Goal: Task Accomplishment & Management: Use online tool/utility

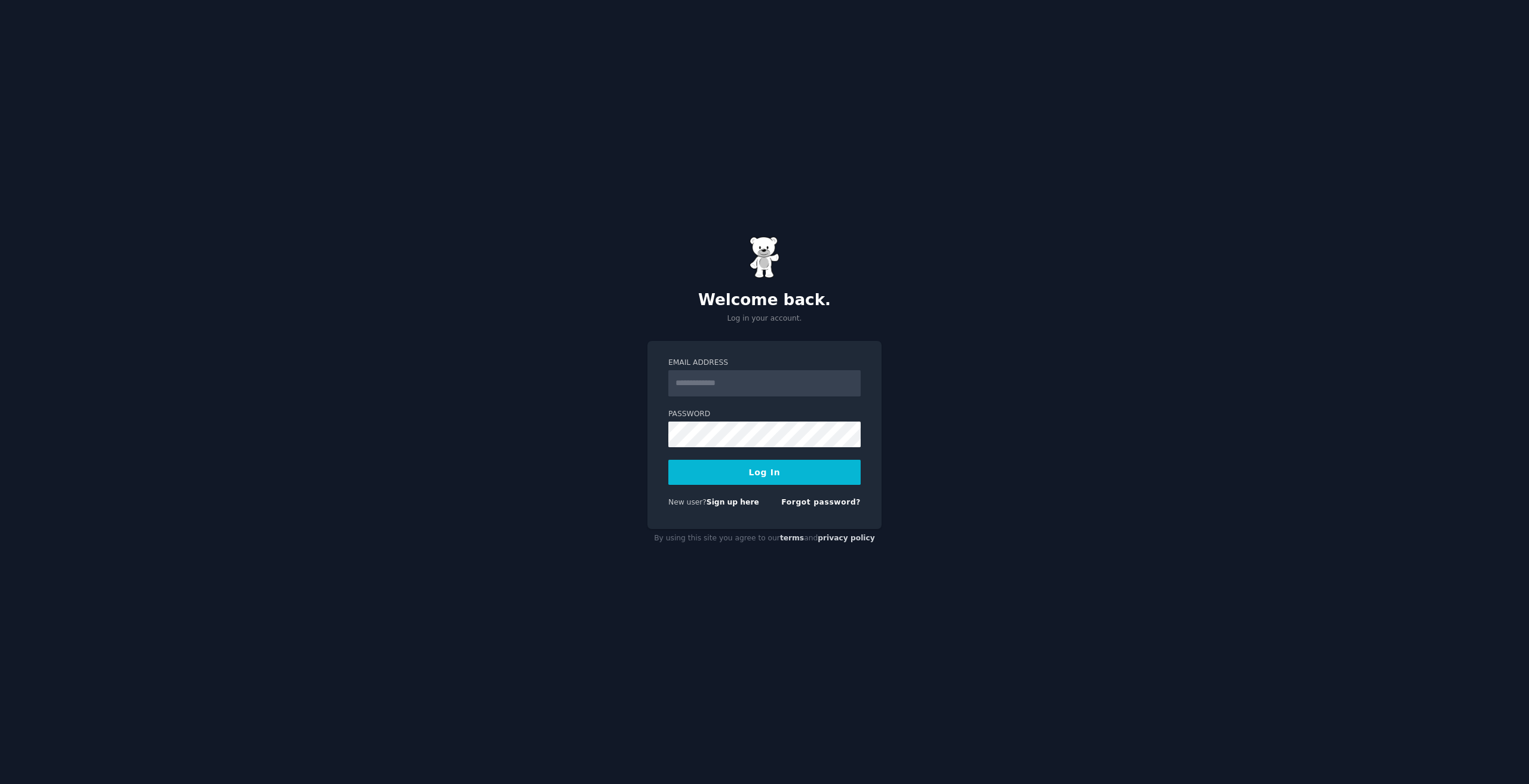
click at [792, 382] on input "Email Address" at bounding box center [764, 383] width 193 height 26
type input "**********"
click at [728, 474] on button "Log In" at bounding box center [764, 472] width 193 height 25
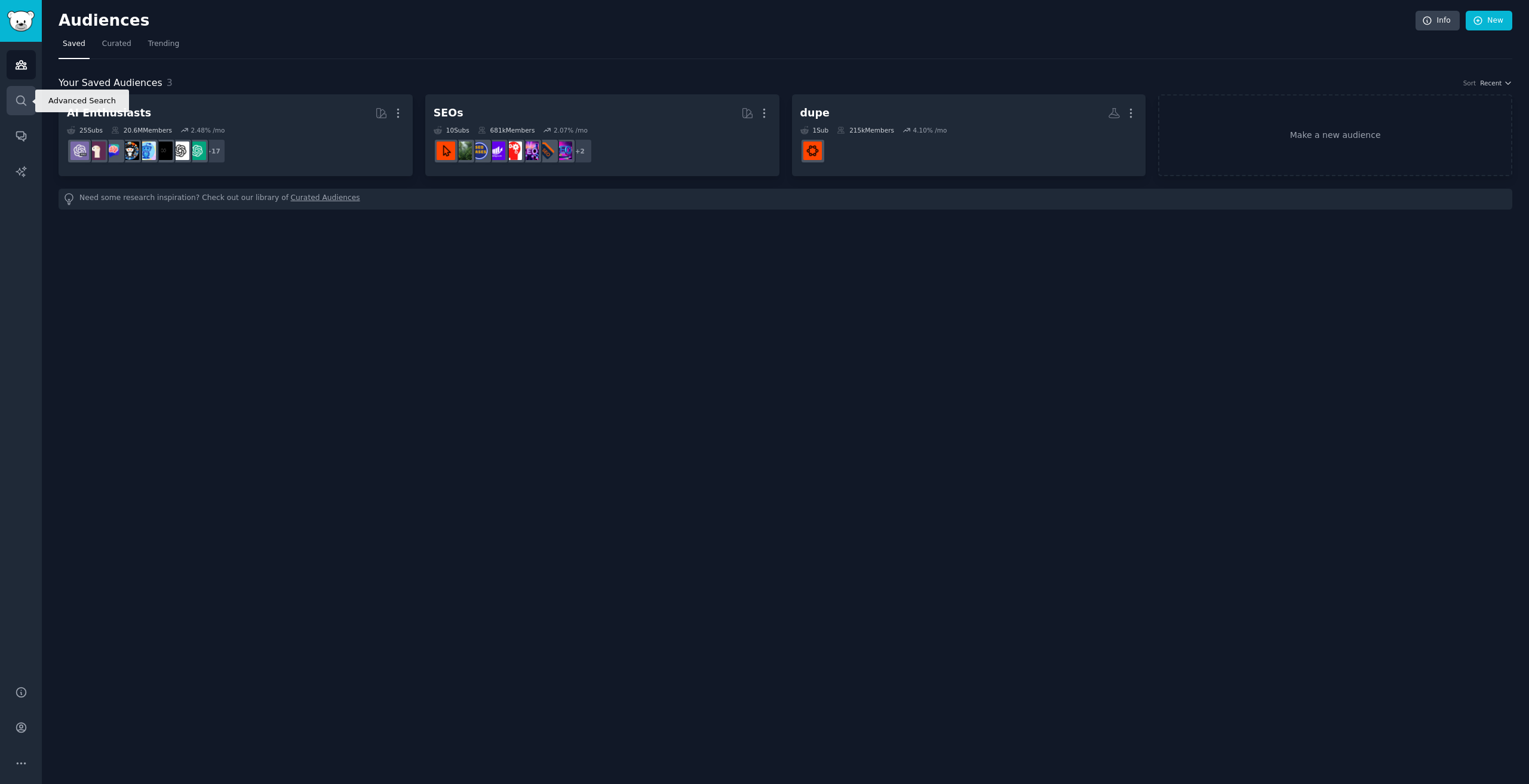
click at [21, 94] on icon "Sidebar" at bounding box center [21, 101] width 12 height 12
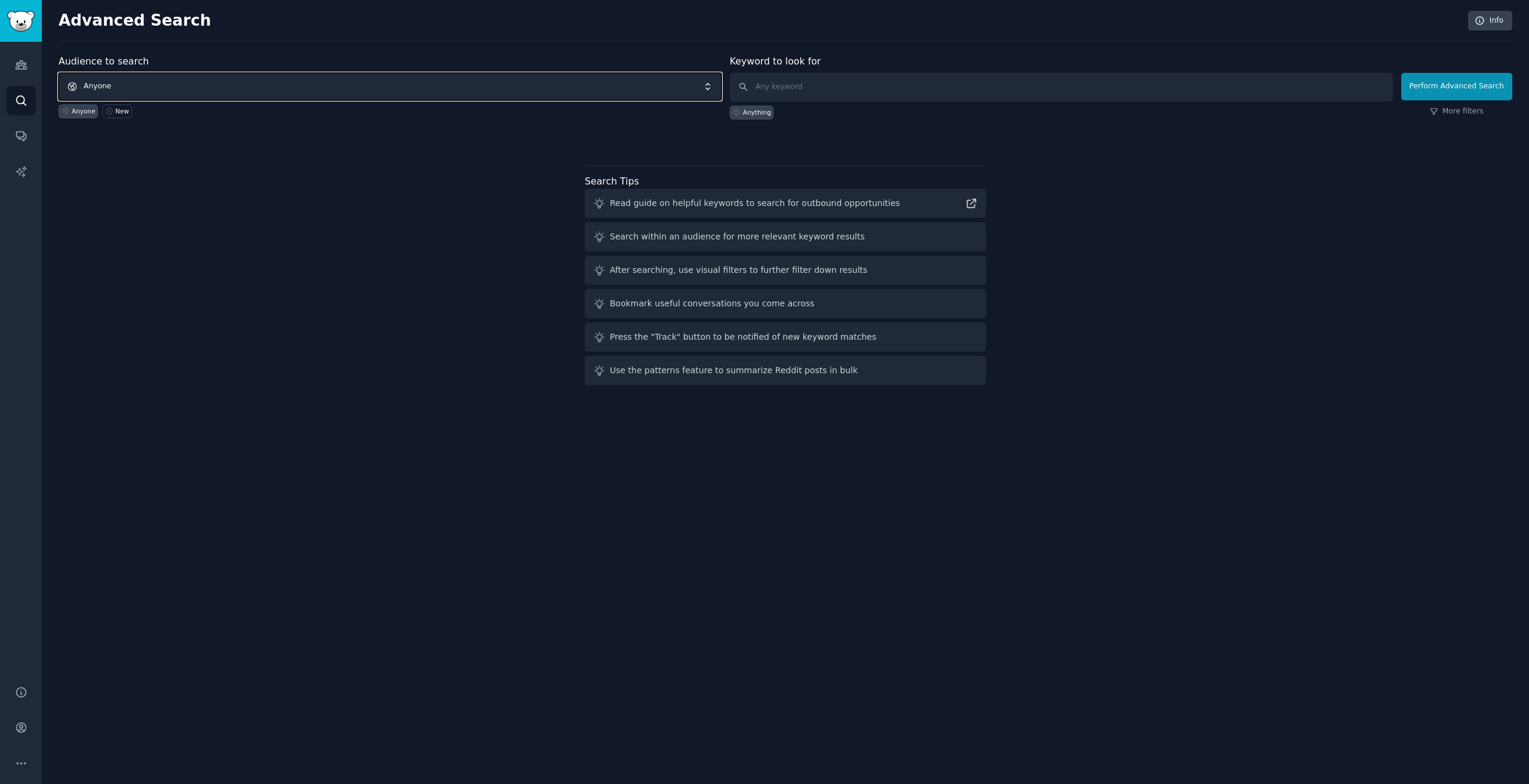
click at [520, 75] on span "Anyone" at bounding box center [390, 87] width 663 height 28
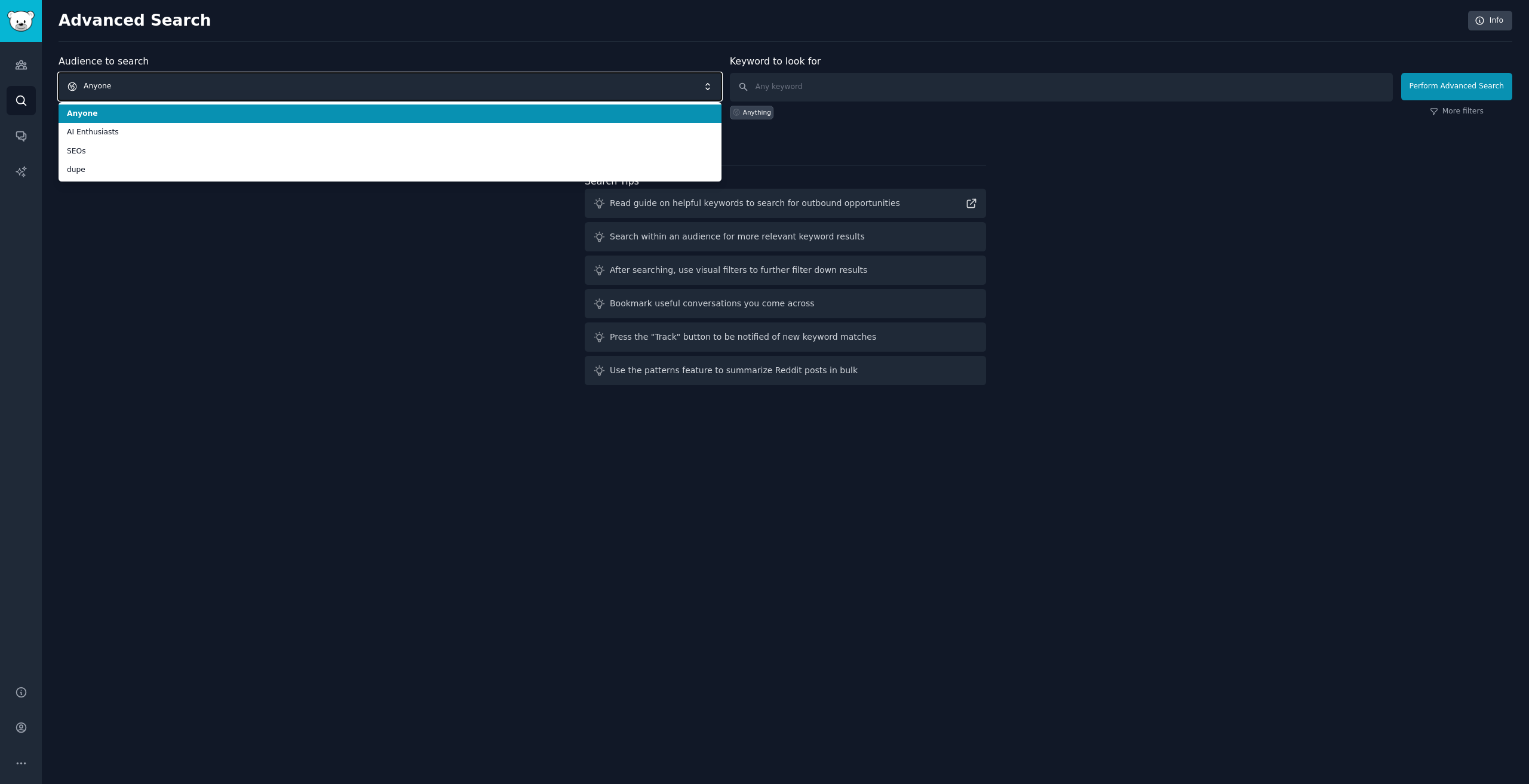
click at [503, 87] on span "Anyone" at bounding box center [390, 87] width 663 height 28
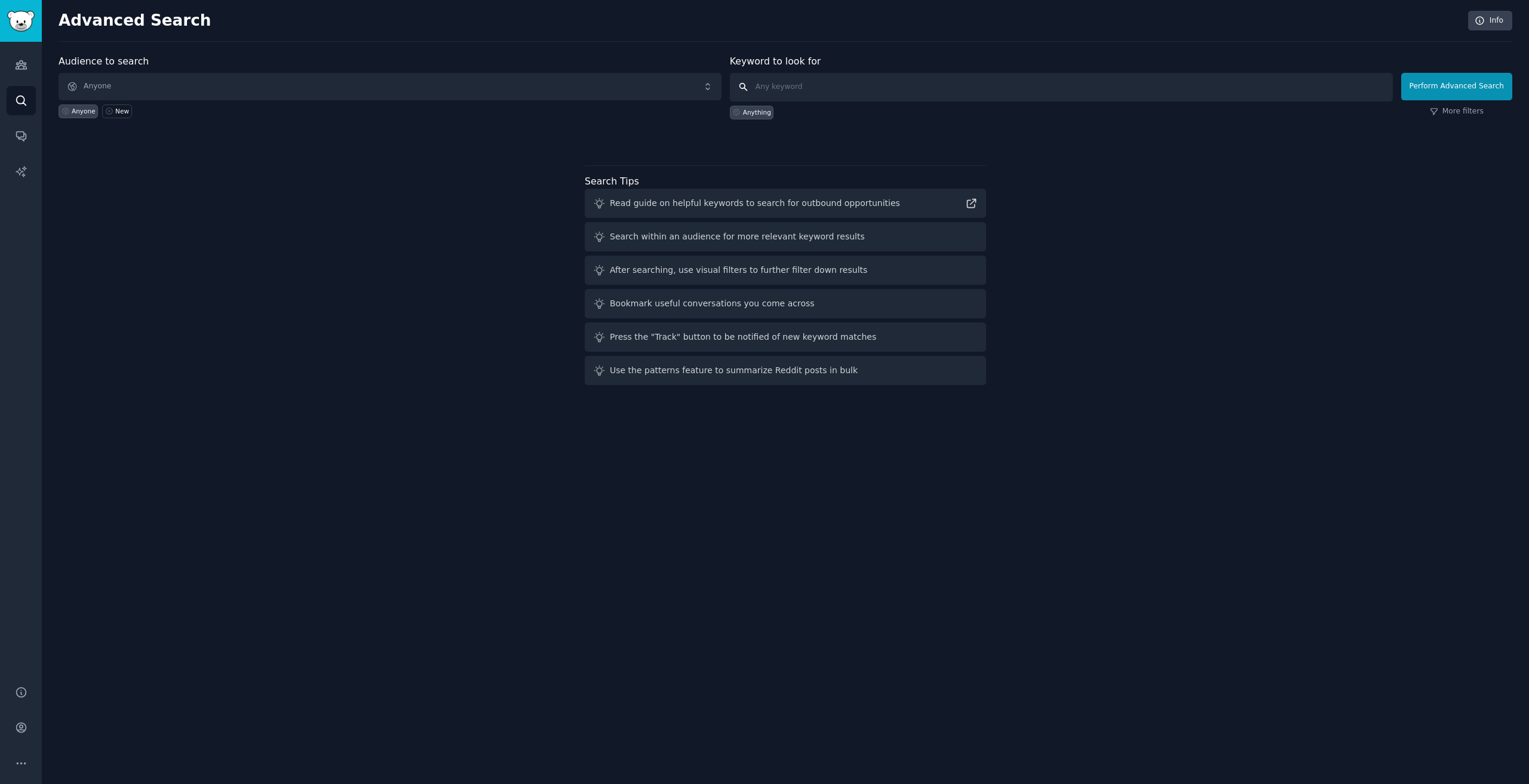
click at [868, 73] on input "text" at bounding box center [1061, 87] width 663 height 29
paste input "Replica"
type input "Replica"
click at [1500, 85] on button "Perform Advanced Search" at bounding box center [1456, 87] width 111 height 28
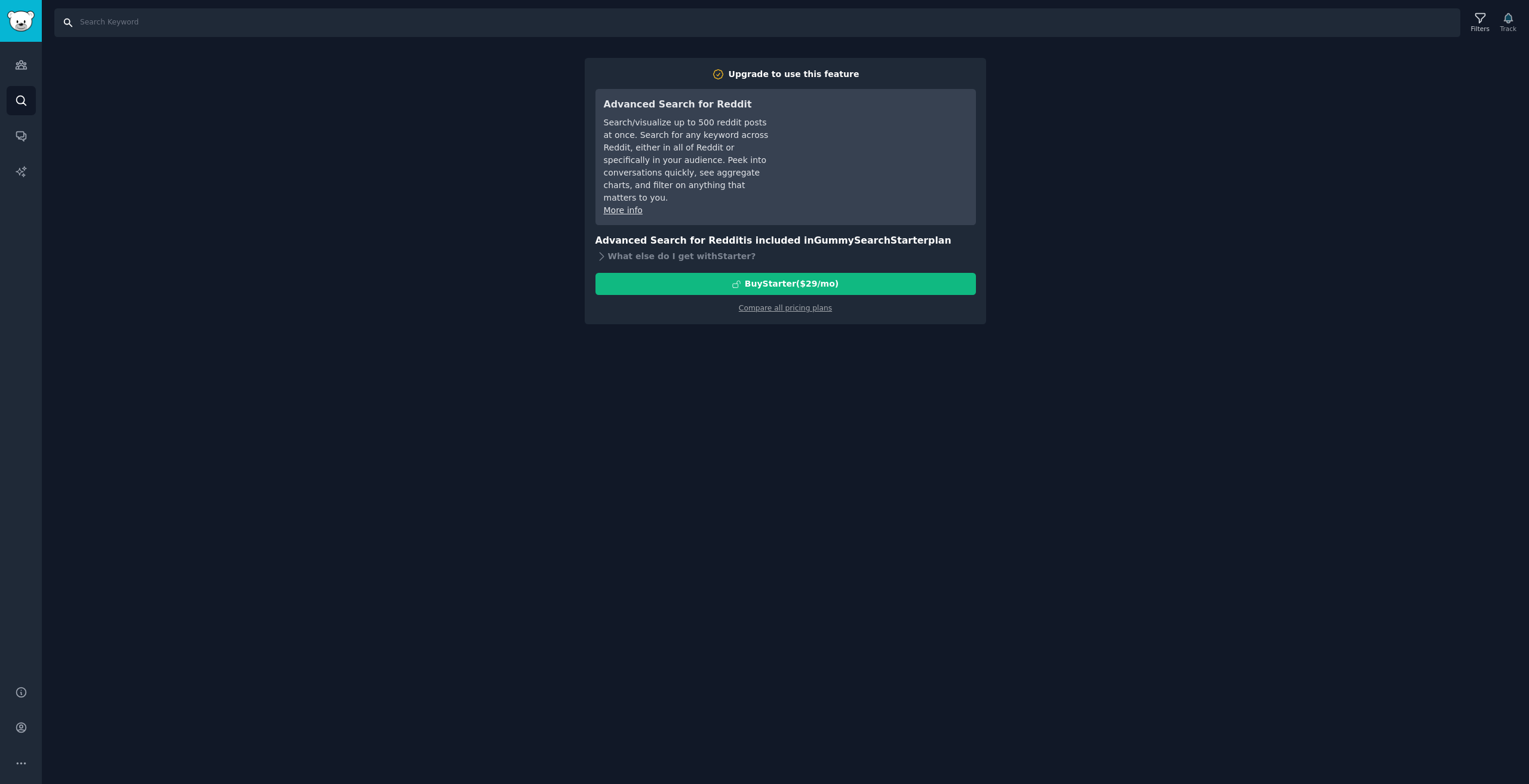
click at [1335, 27] on input "Search" at bounding box center [757, 22] width 1406 height 29
click at [1222, 23] on input "Search" at bounding box center [757, 22] width 1406 height 29
click at [24, 106] on icon "Sidebar" at bounding box center [21, 101] width 12 height 12
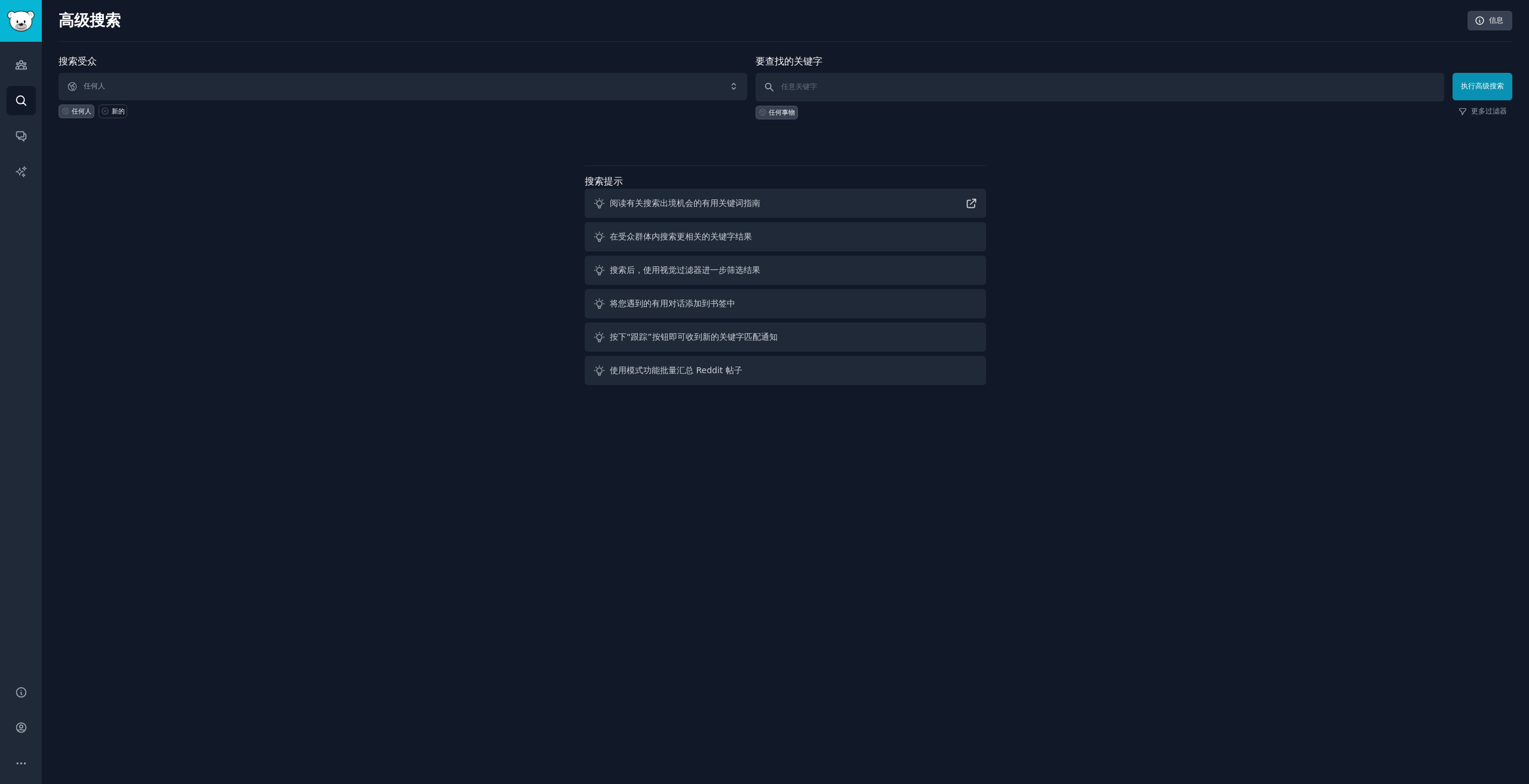
click at [1176, 179] on div "搜索受众 任何人 任何人 新的 要查找的关键字 任何事物 执行高级搜索 更多过滤器 搜索提示 阅读有关搜索出境机会的有用关键词指南 在受众群体内搜索更相关的关…" at bounding box center [785, 222] width 1453 height 336
click at [1163, 90] on input "text" at bounding box center [1100, 87] width 688 height 29
click at [1173, 82] on input "text" at bounding box center [1100, 87] width 688 height 29
paste input "Replica"
type input "Replica"
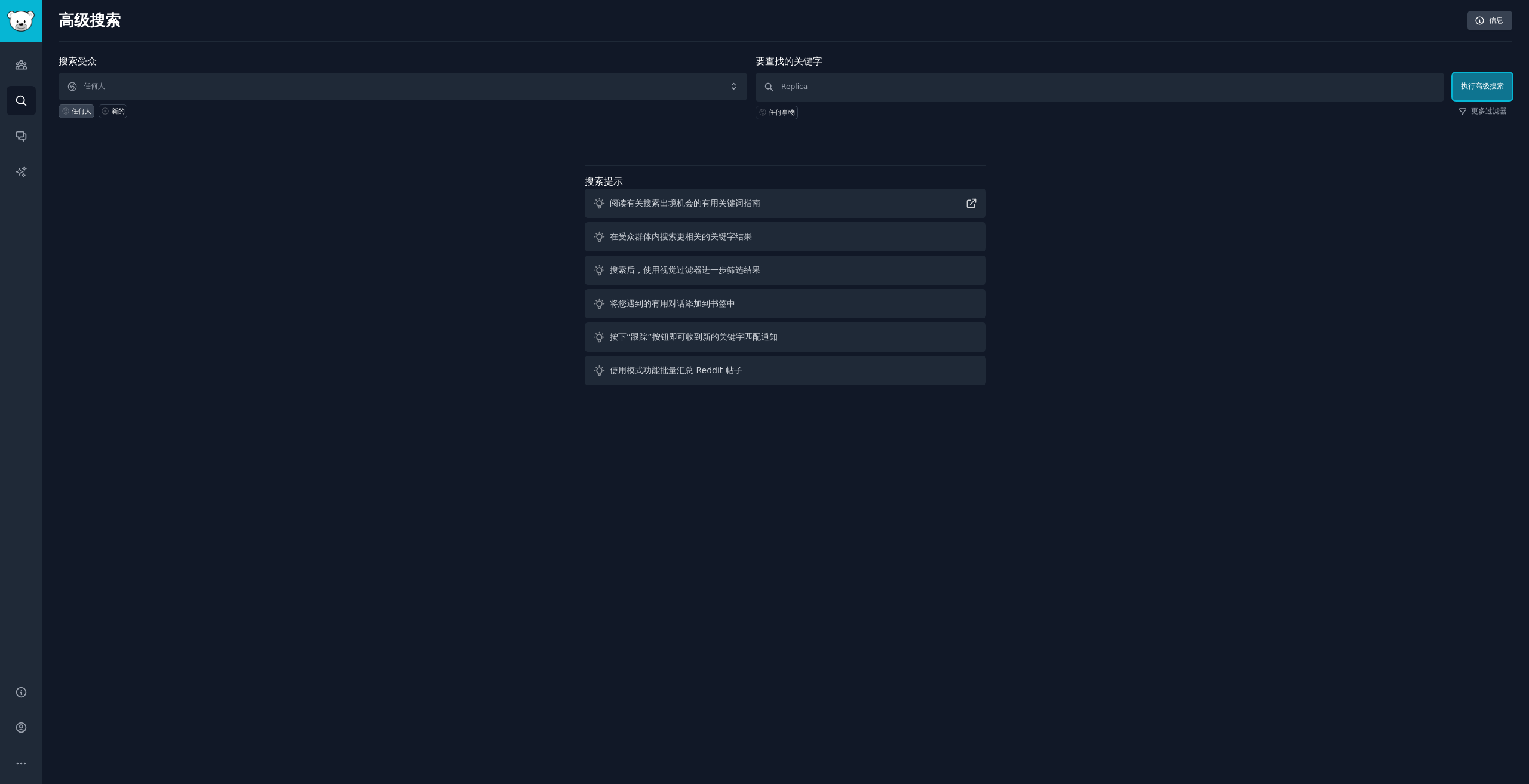
click at [1494, 93] on button "执行高级搜索" at bounding box center [1482, 87] width 60 height 28
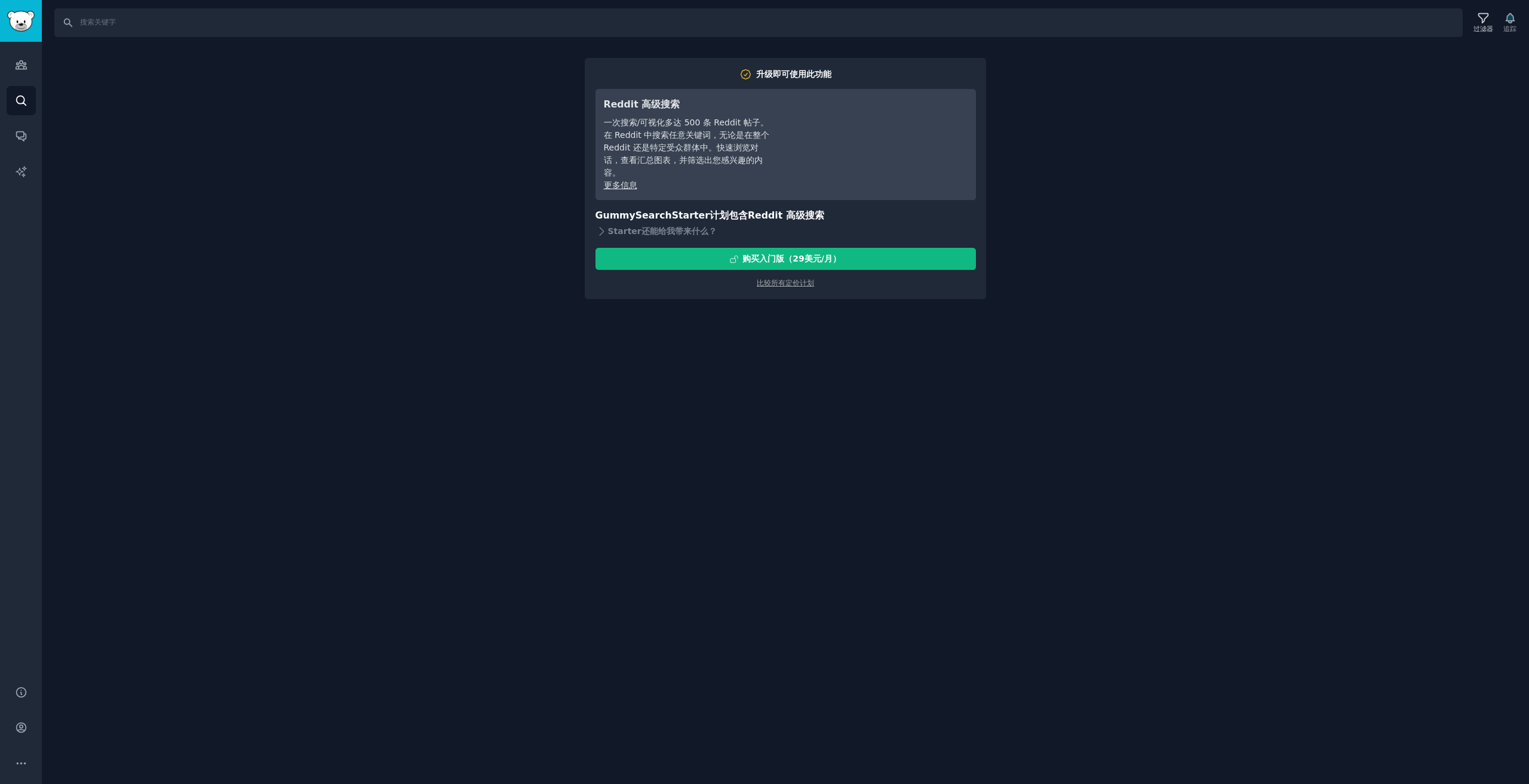
click at [1145, 236] on div "搜索 过滤器 追踪 升级即可使用此功能 Reddit 高级搜索 一次搜索/可视化多达 500 条 Reddit 帖子。在 Reddit 中搜索任意关键词，无论…" at bounding box center [785, 392] width 1487 height 784
click at [22, 67] on icon "侧边栏" at bounding box center [21, 65] width 12 height 12
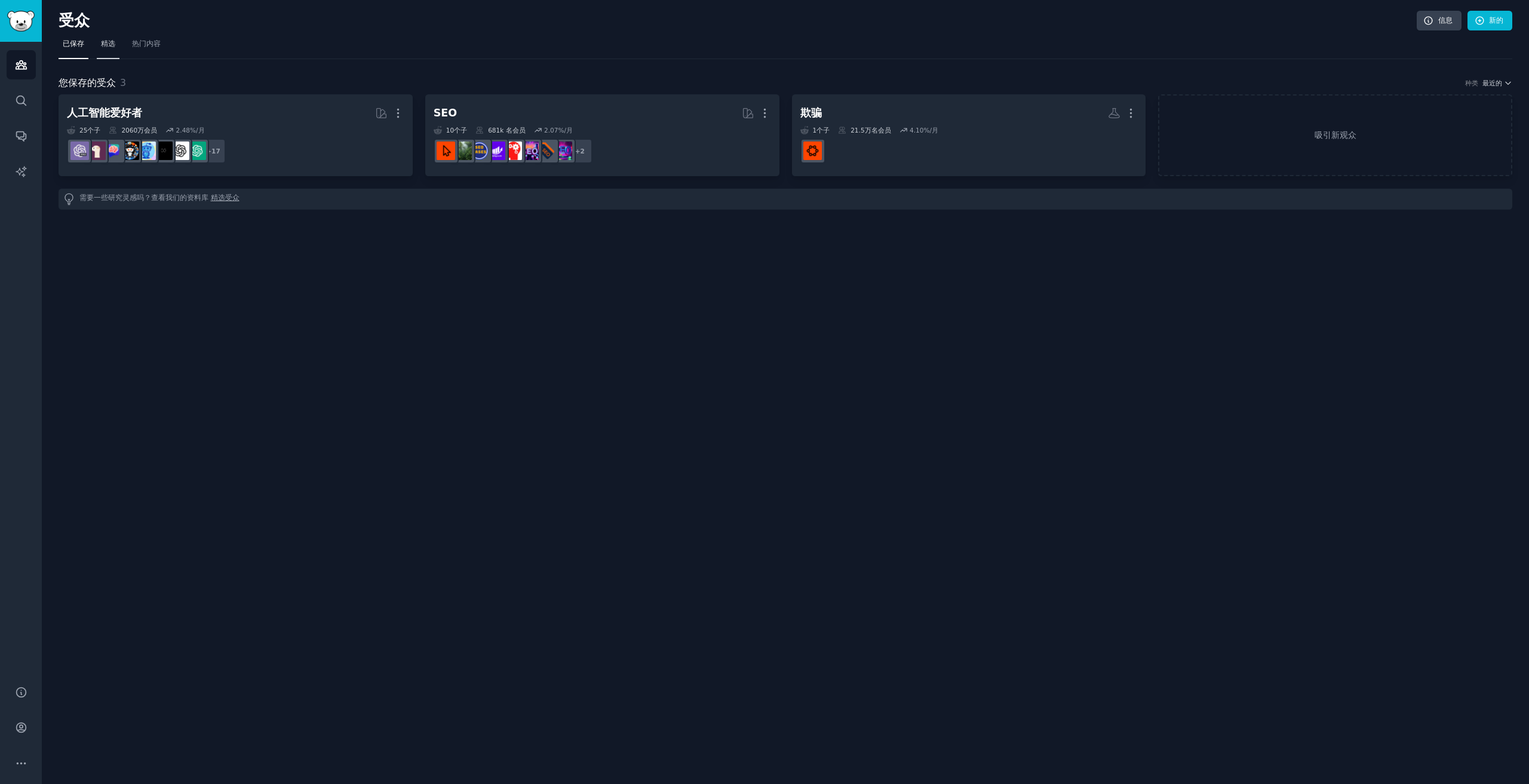
click at [115, 45] on font "精选" at bounding box center [108, 43] width 15 height 9
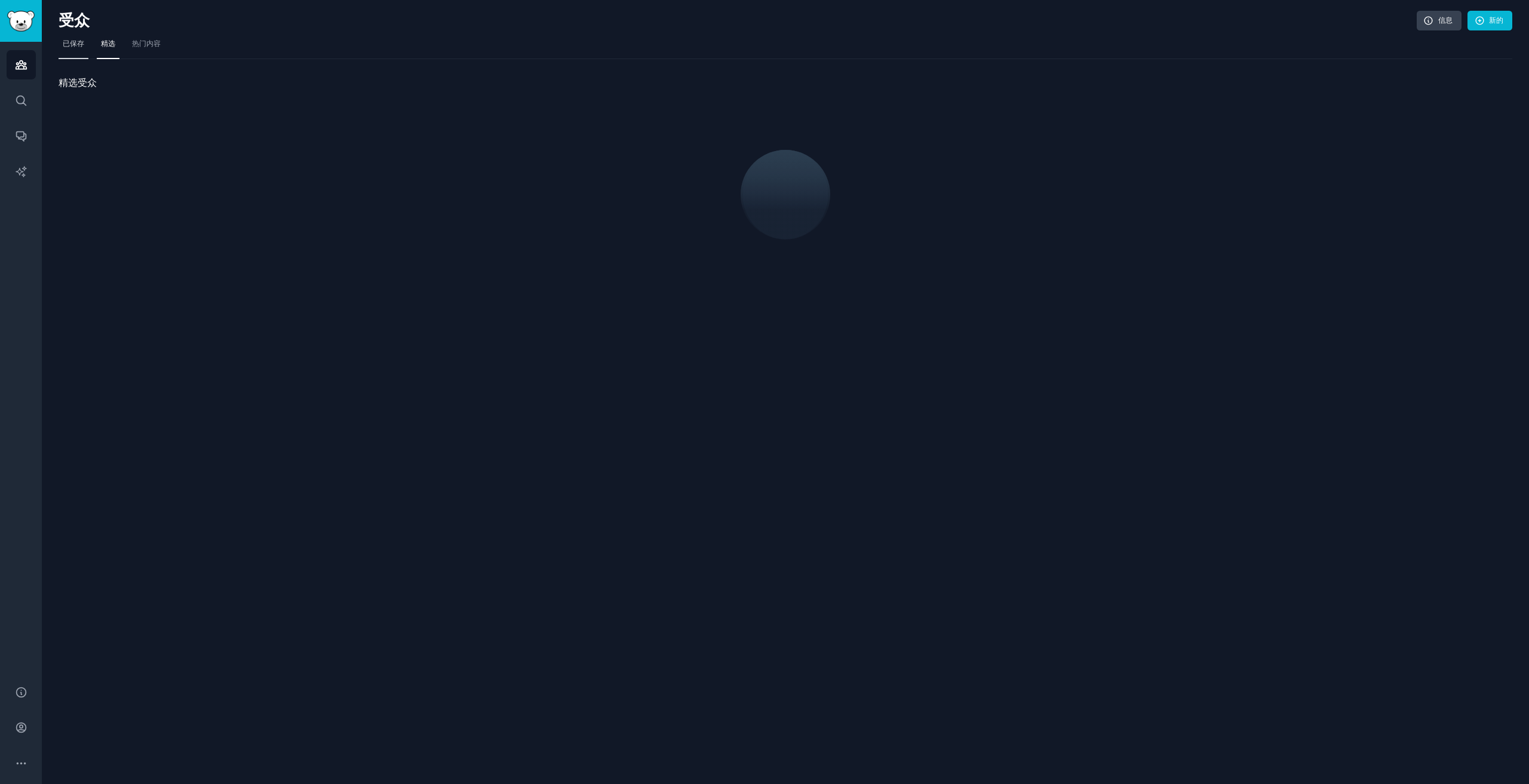
click at [80, 46] on font "已保存" at bounding box center [73, 43] width 22 height 9
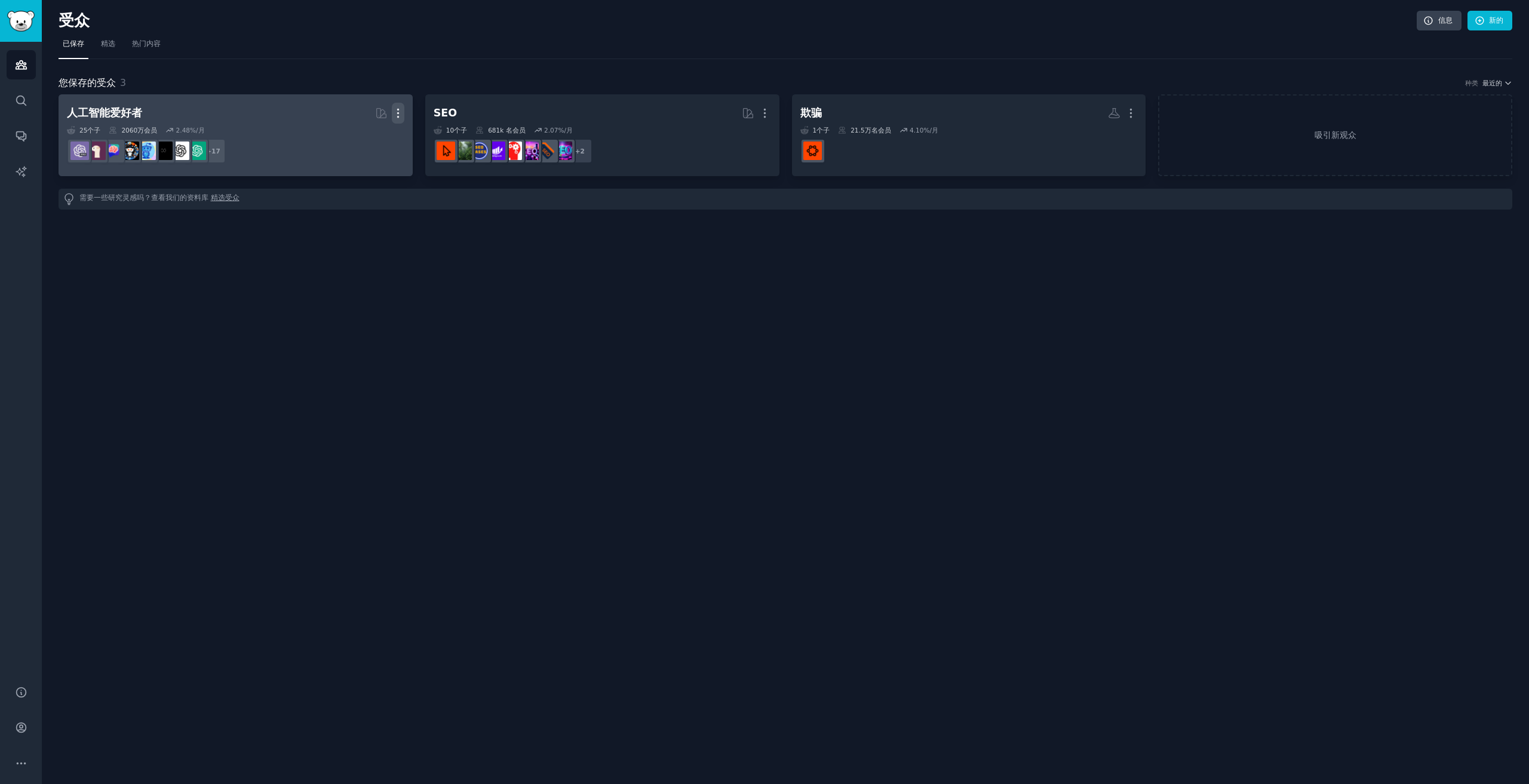
click at [397, 110] on icon "button" at bounding box center [398, 113] width 12 height 12
click at [374, 143] on p "Delete" at bounding box center [366, 138] width 28 height 12
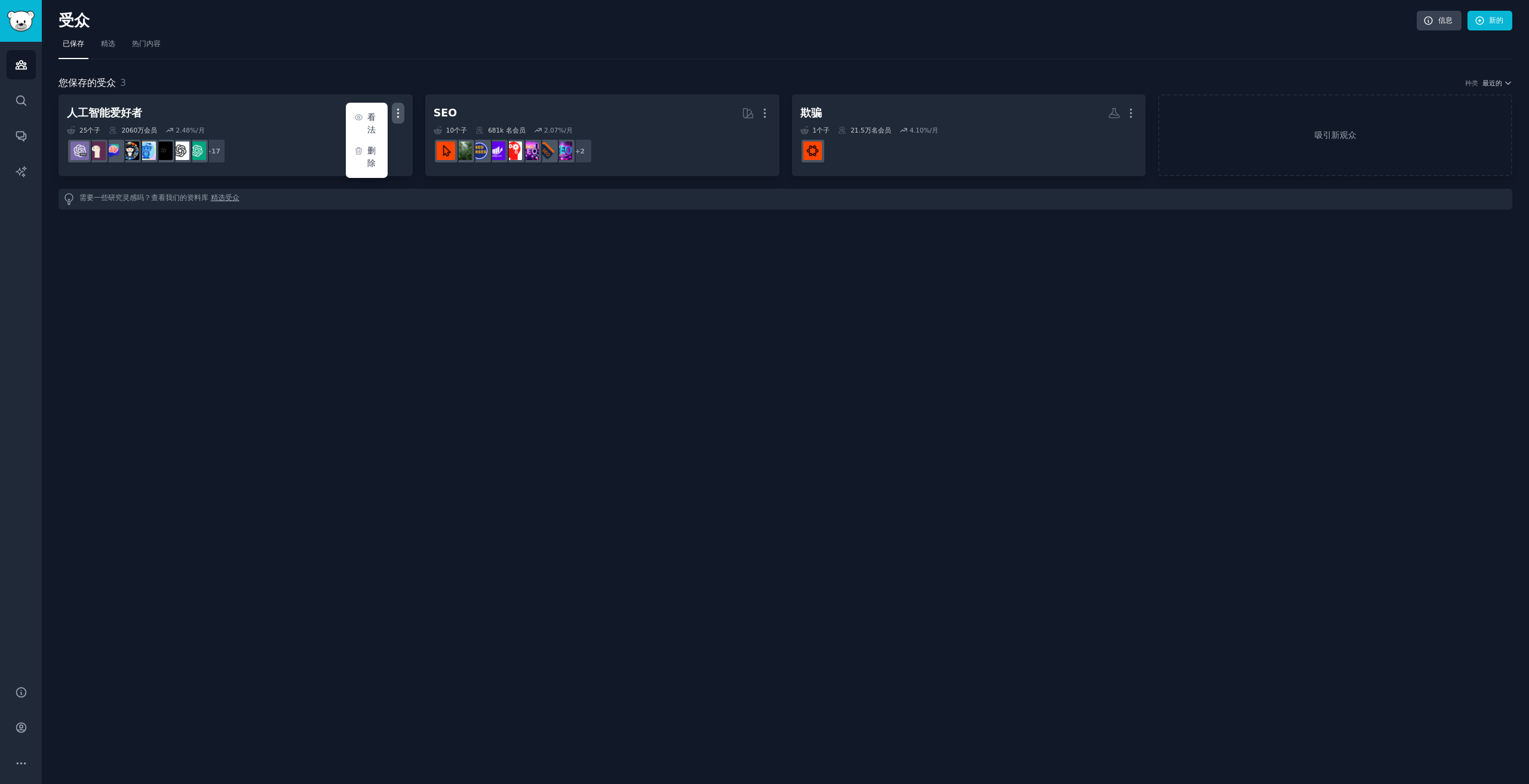
click at [425, 292] on div "受众 信息 新的 已保存 精选 热门内容 您保存的受众 3 种类 最近的 人工智能爱好者 由 GummySearch 策划 更多的 看法 删除 25 个子 ​…" at bounding box center [785, 392] width 1487 height 784
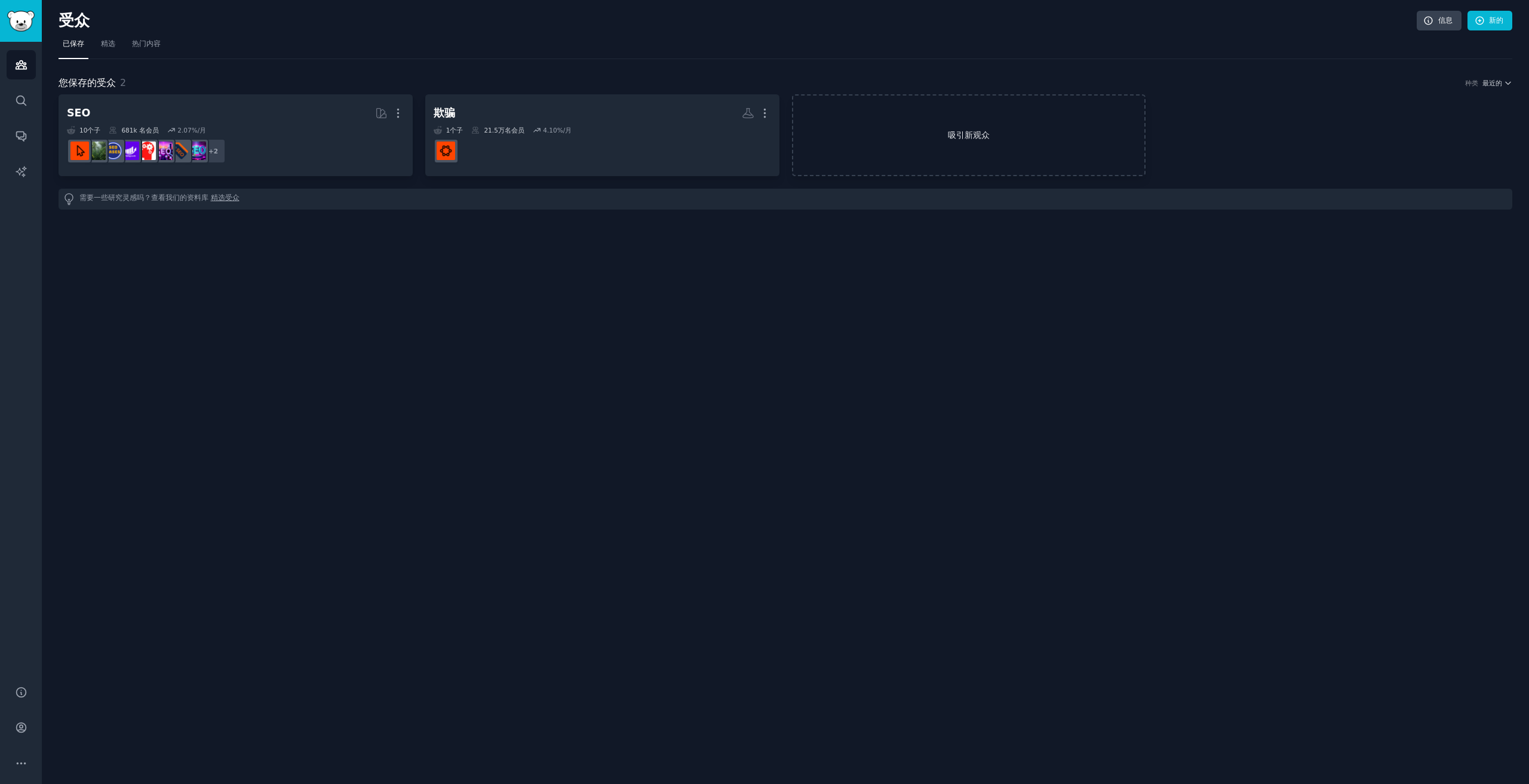
click at [997, 137] on font "吸引新观众" at bounding box center [968, 135] width 352 height 12
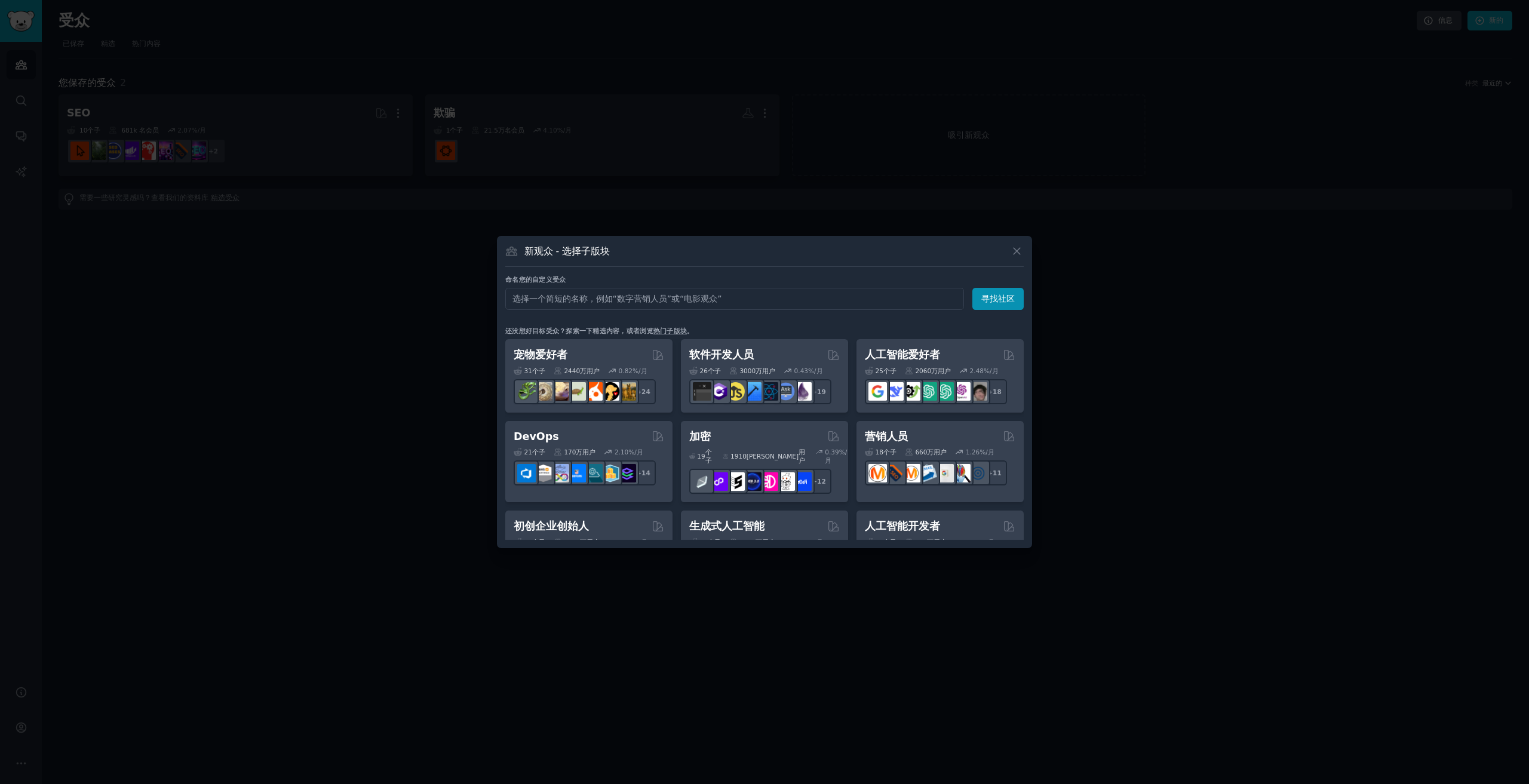
click at [791, 304] on input "text" at bounding box center [734, 298] width 459 height 22
click at [670, 295] on input "text" at bounding box center [734, 298] width 459 height 22
paste input "perfume dupe"
type input "perfume dupe"
click at [996, 303] on font "寻找社区" at bounding box center [998, 298] width 33 height 9
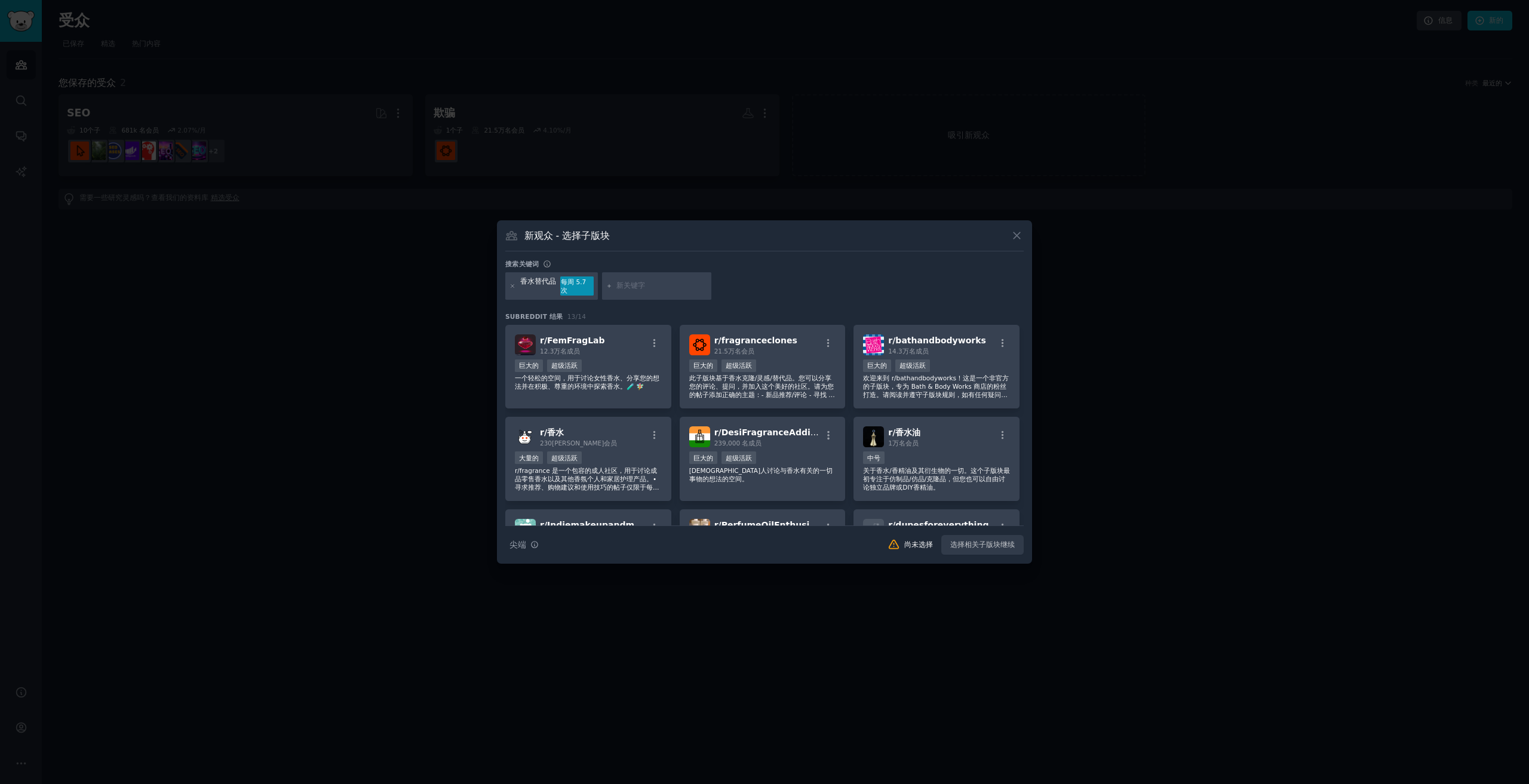
click at [899, 257] on div "新观众 - 选择子版块 搜索关键词 香水替代品 每周 5.7 次 Subreddit 结果 13 / 14 r/ FemFragLab 12.3万名 成员 巨…" at bounding box center [764, 392] width 535 height 343
click at [615, 465] on div "大量的 超级活跃" at bounding box center [589, 458] width 147 height 15
click at [1012, 545] on font "创建受众" at bounding box center [1000, 544] width 29 height 9
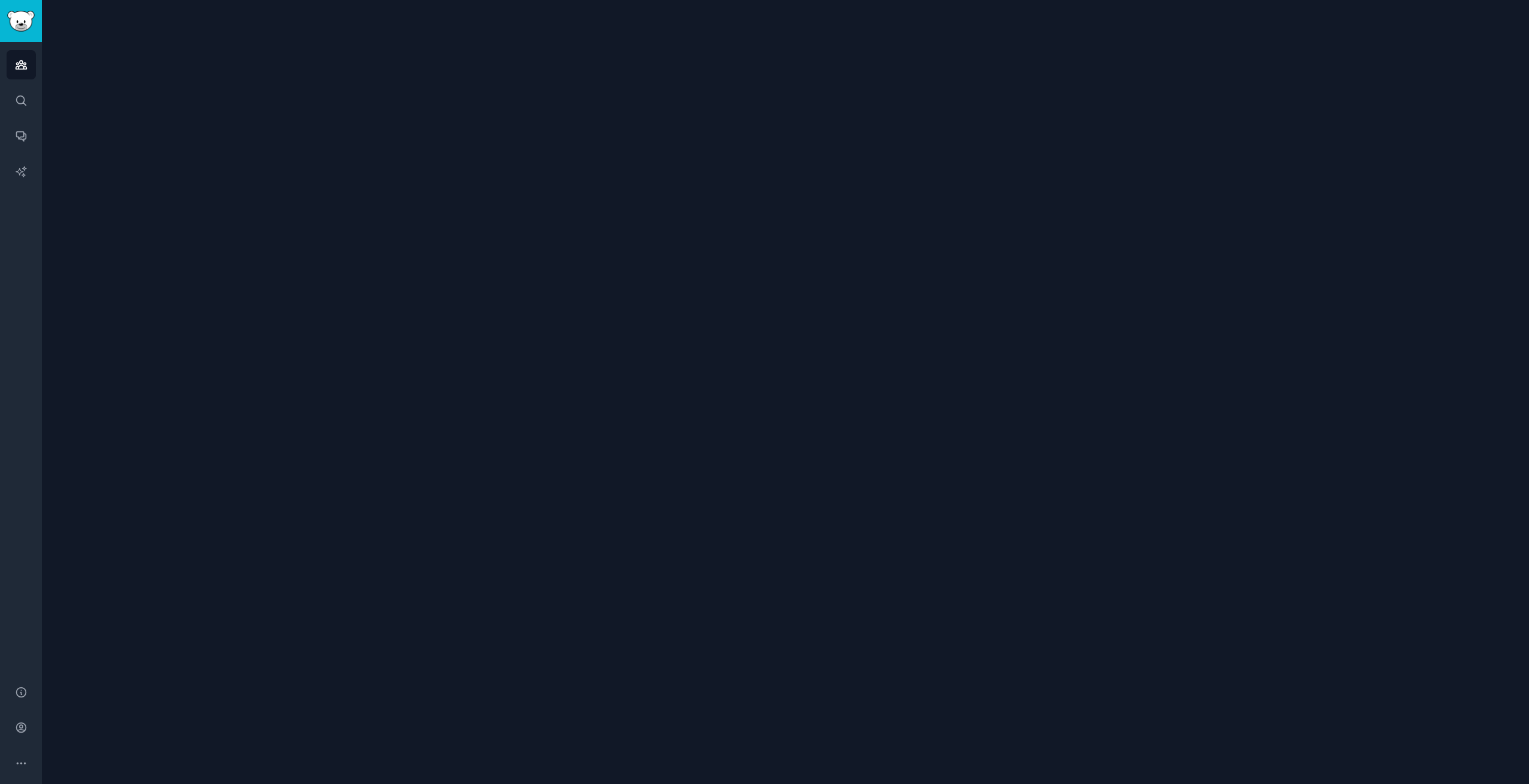
click at [1012, 546] on div at bounding box center [785, 392] width 1487 height 784
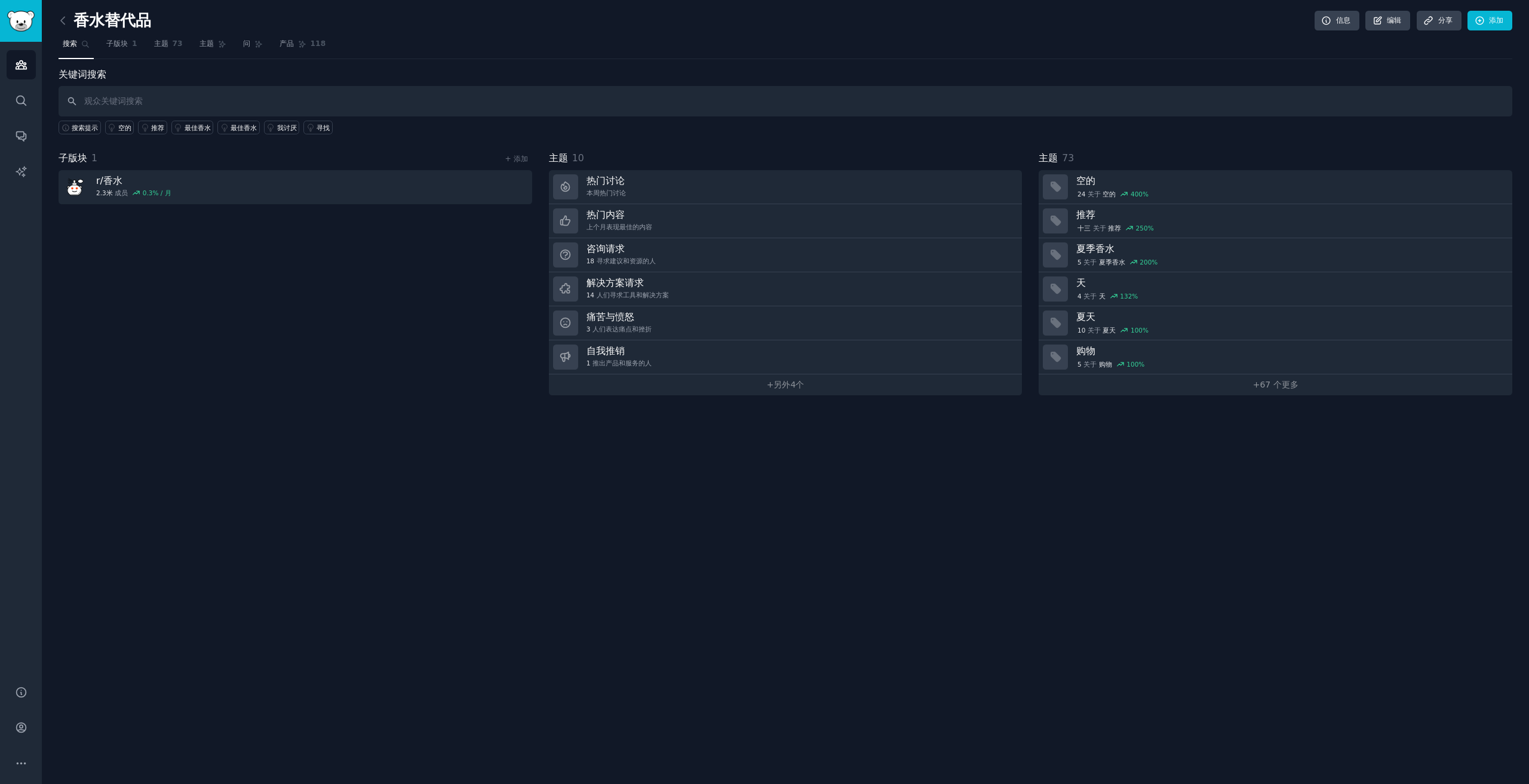
click at [456, 310] on div "子版块 1 + 添加 r/ 香水 2.3米 成员 0.3 % / 月" at bounding box center [295, 273] width 473 height 244
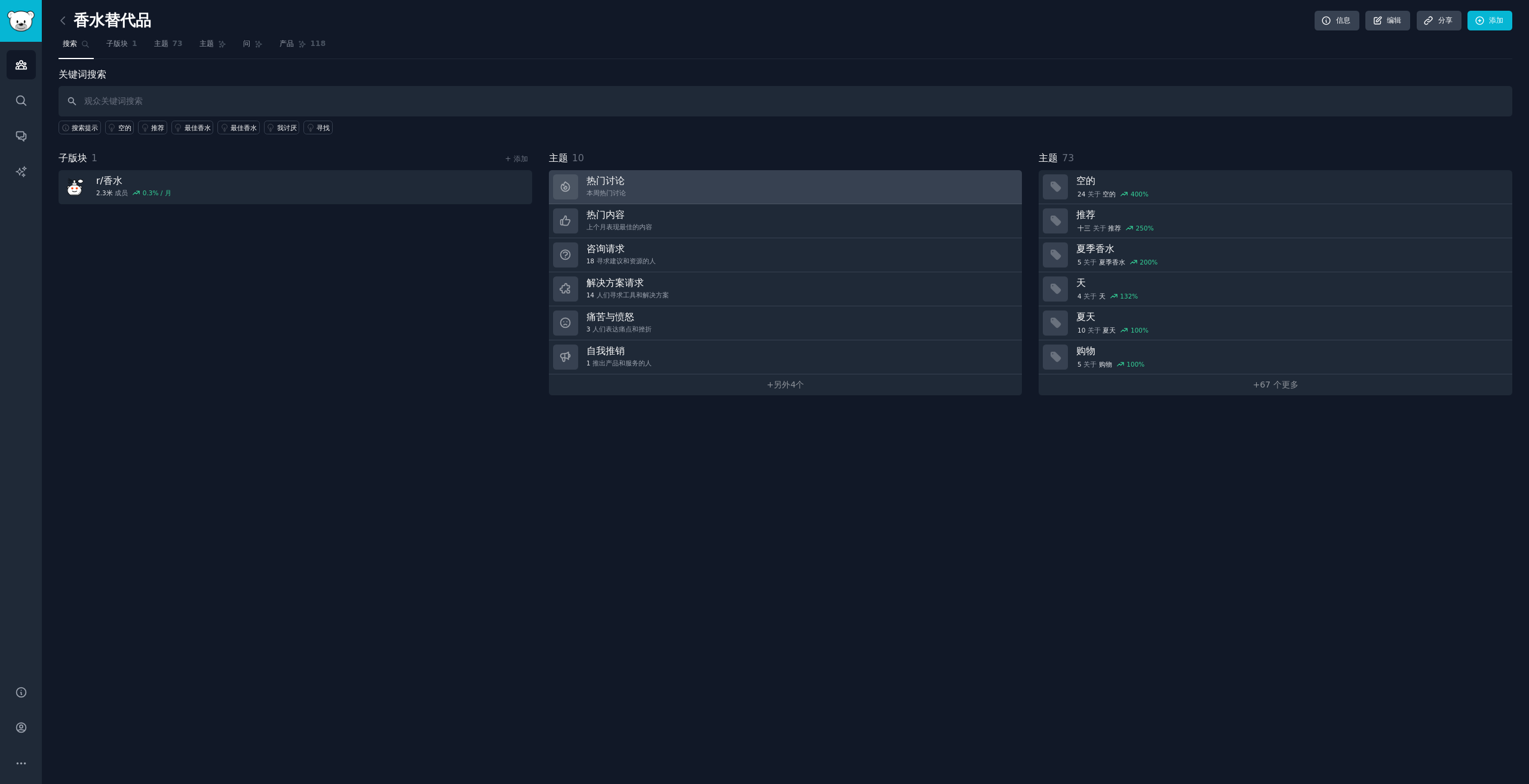
click at [753, 176] on link "热门讨论 本周热门讨论" at bounding box center [786, 187] width 473 height 34
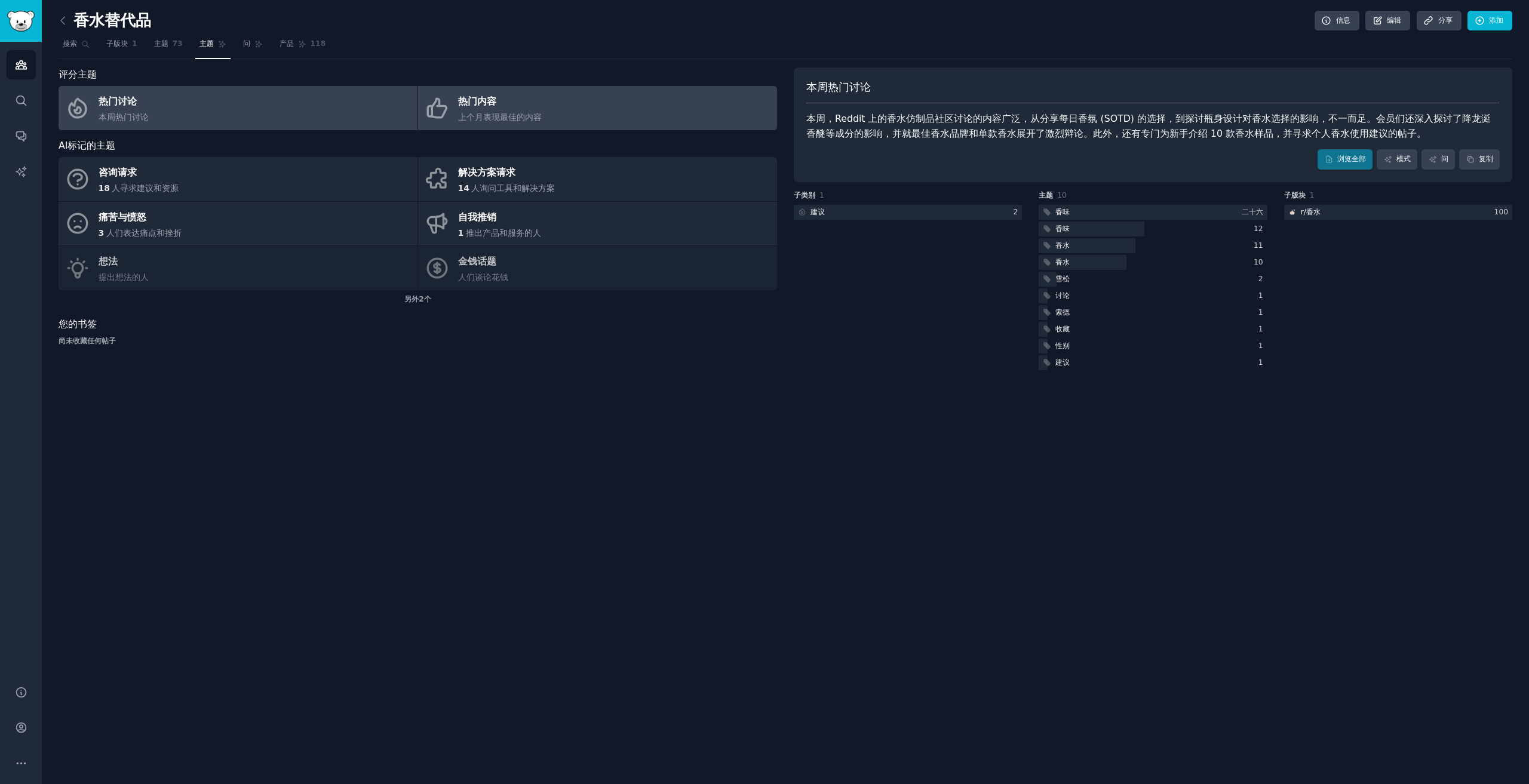
click at [584, 119] on link "热门内容 上个月表现最佳的内容" at bounding box center [597, 107] width 359 height 44
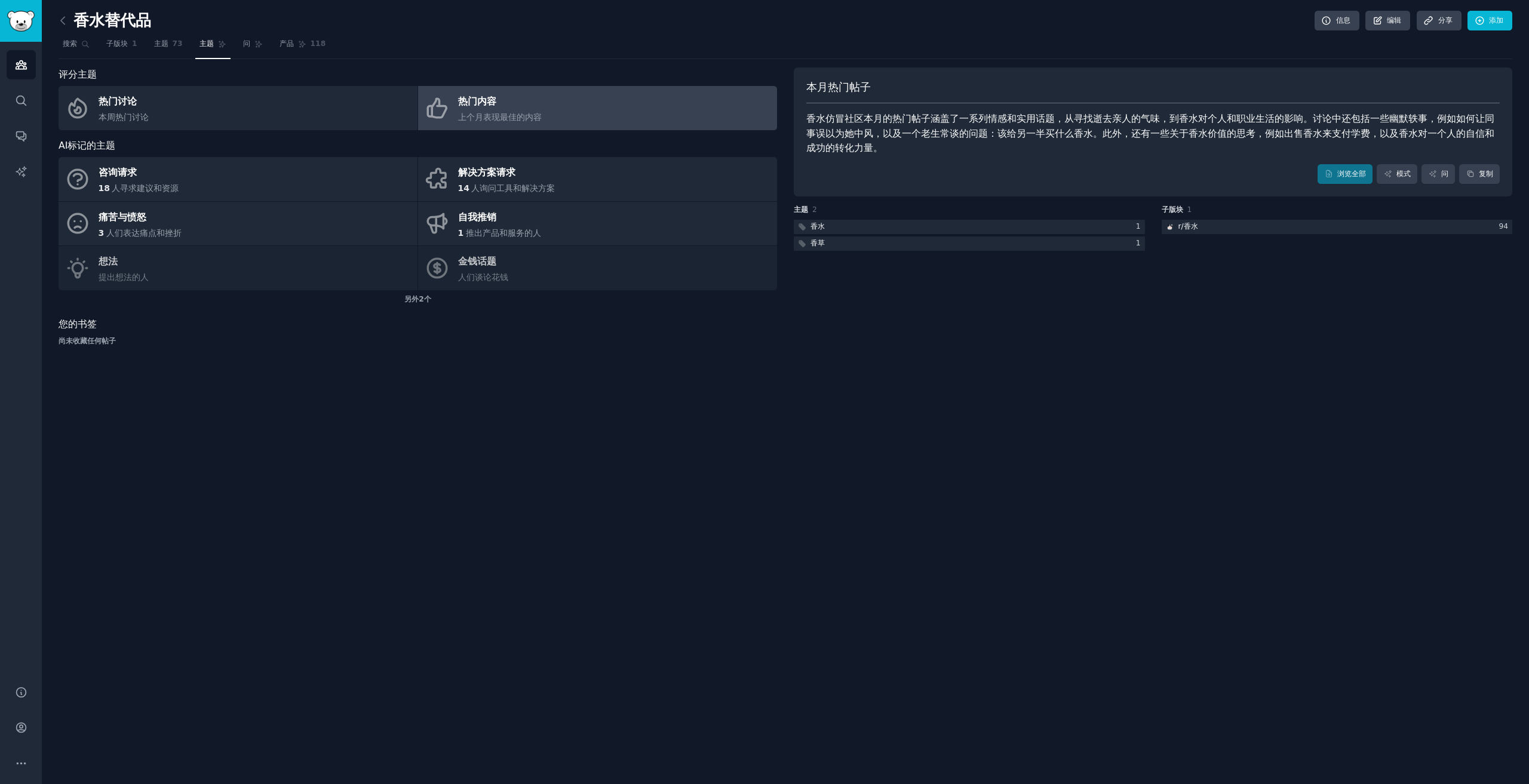
click at [766, 332] on div "您的书签 尚未收藏任何帖子" at bounding box center [418, 332] width 718 height 29
click at [300, 128] on link "热门讨论 本周热门讨论" at bounding box center [238, 107] width 359 height 44
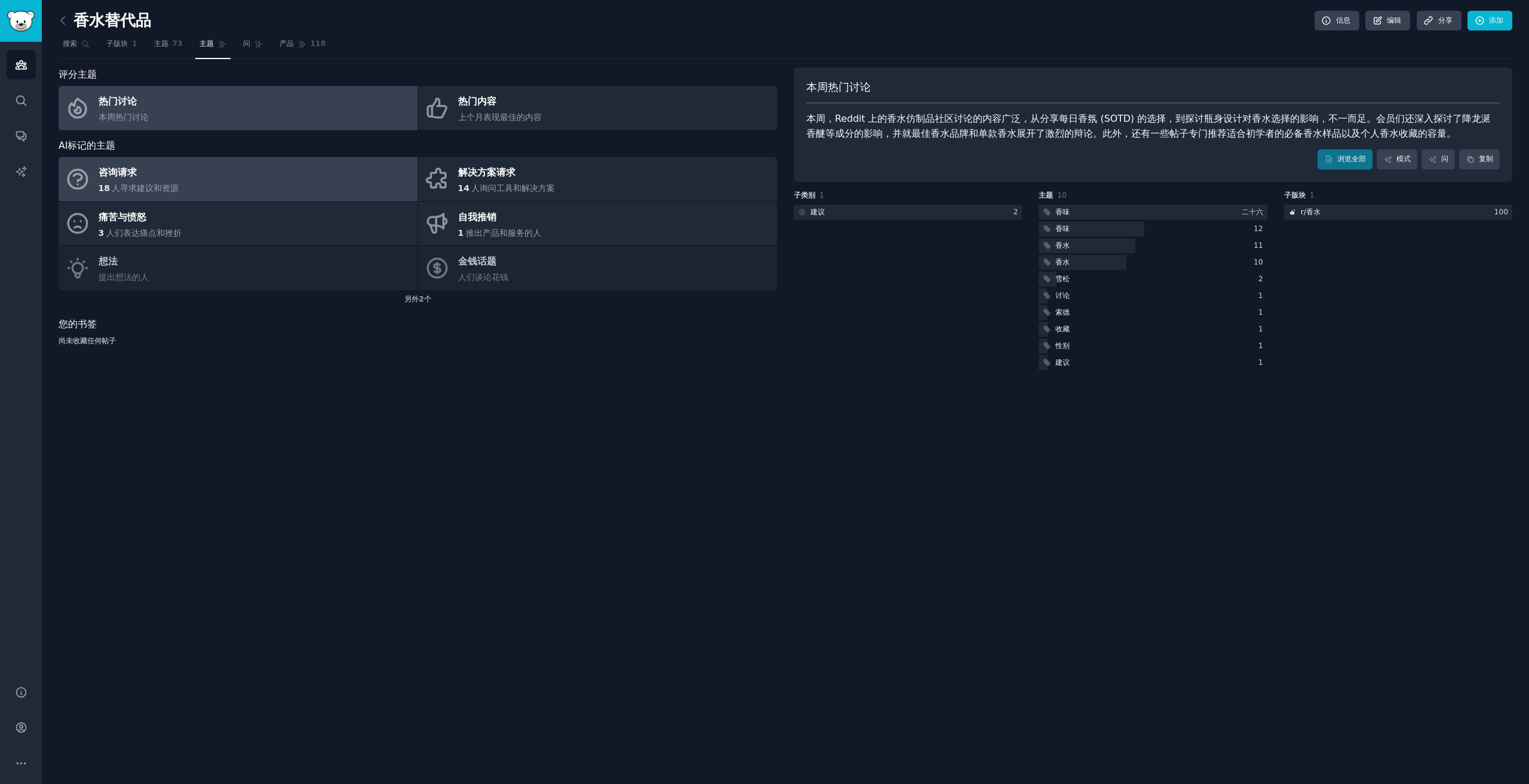
click at [300, 180] on link "咨询请求 18 人寻求建议和资源" at bounding box center [238, 179] width 359 height 44
